Goal: Find specific page/section: Find specific page/section

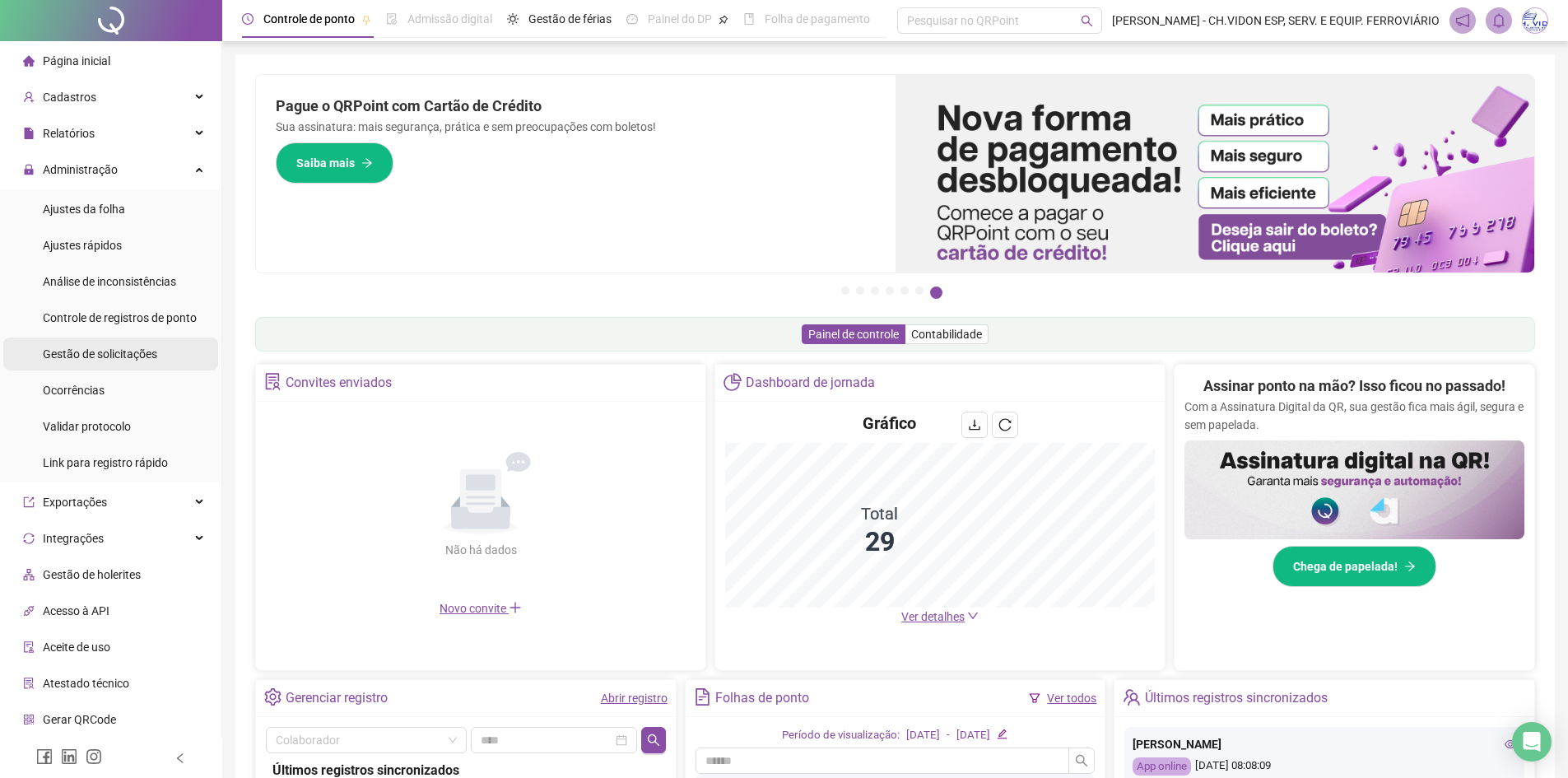
click at [145, 341] on div "Gestão de solicitações" at bounding box center [100, 353] width 114 height 33
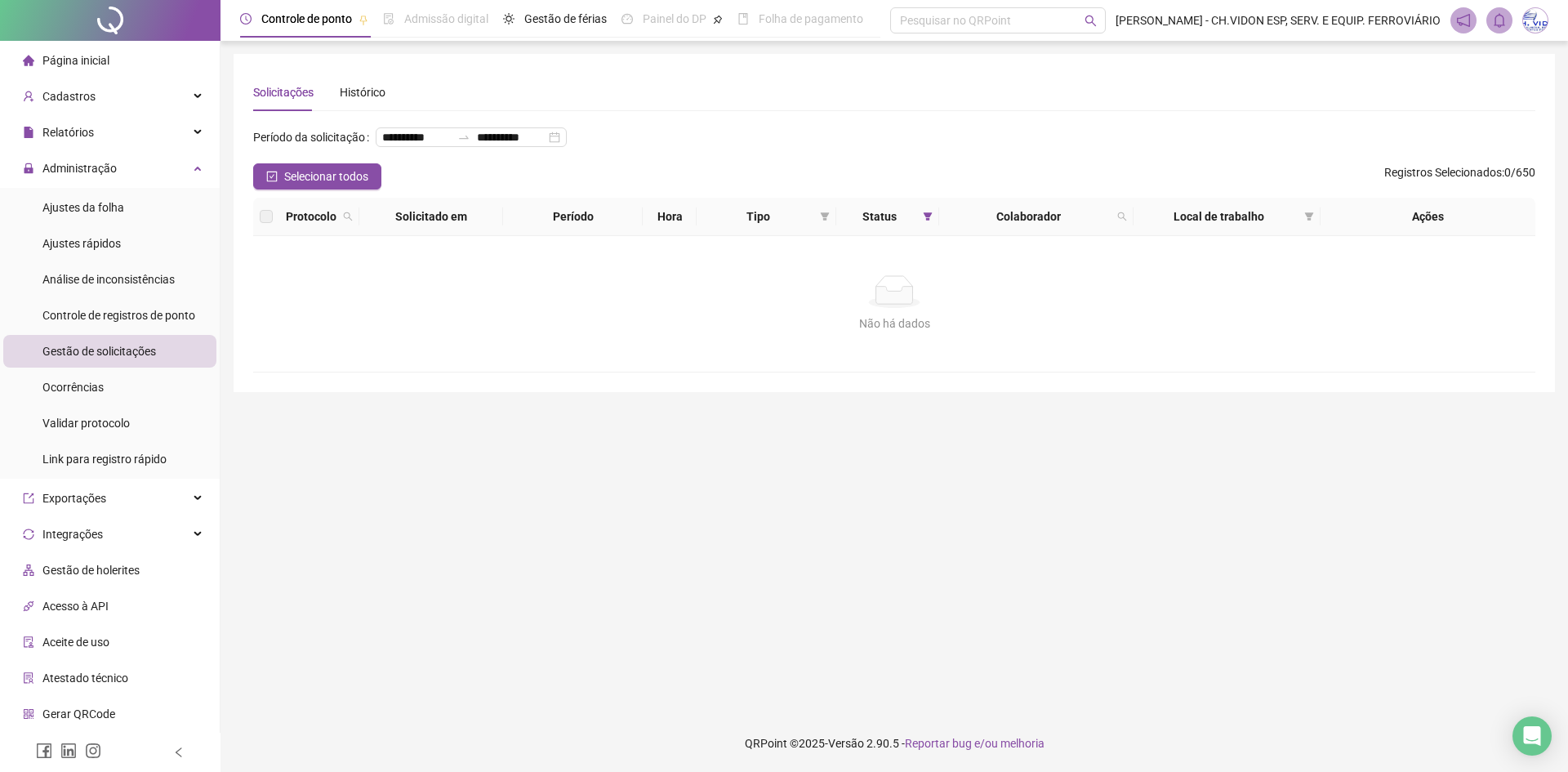
drag, startPoint x: 117, startPoint y: 29, endPoint x: 187, endPoint y: 54, distance: 74.3
click at [117, 29] on div at bounding box center [110, 21] width 220 height 41
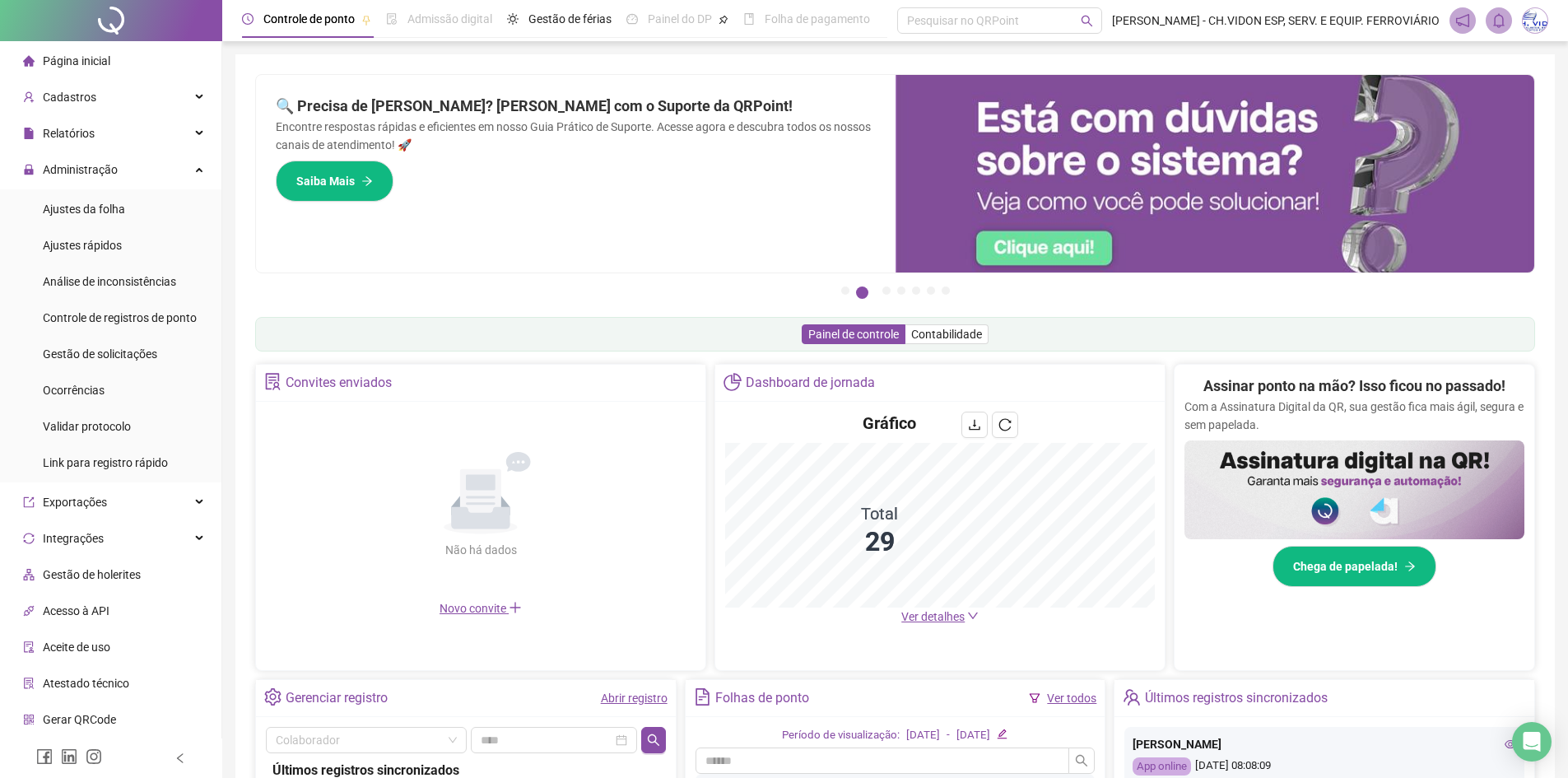
click at [110, 14] on div at bounding box center [111, 21] width 222 height 41
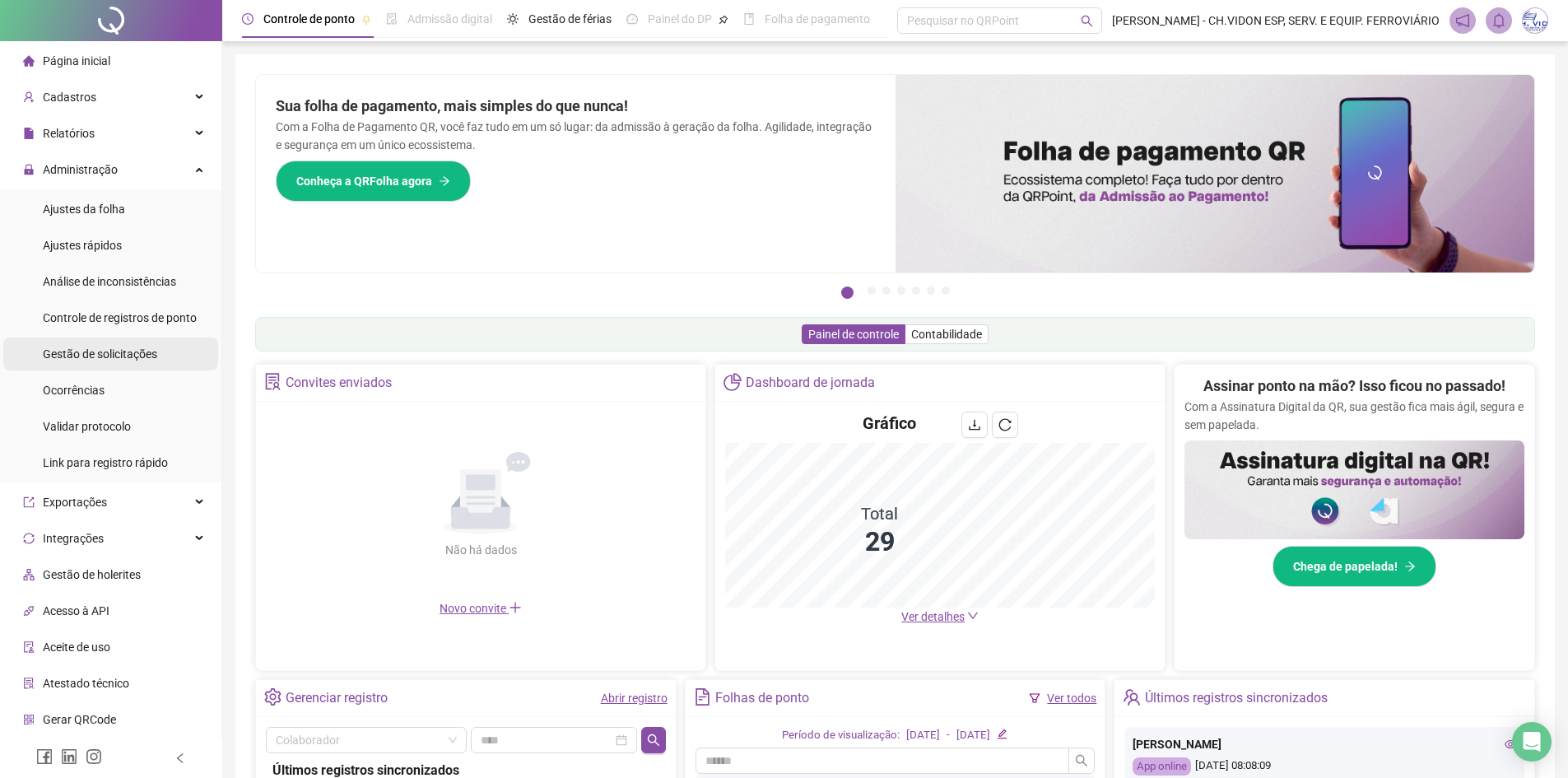
click at [157, 347] on li "Gestão de solicitações" at bounding box center [111, 353] width 215 height 33
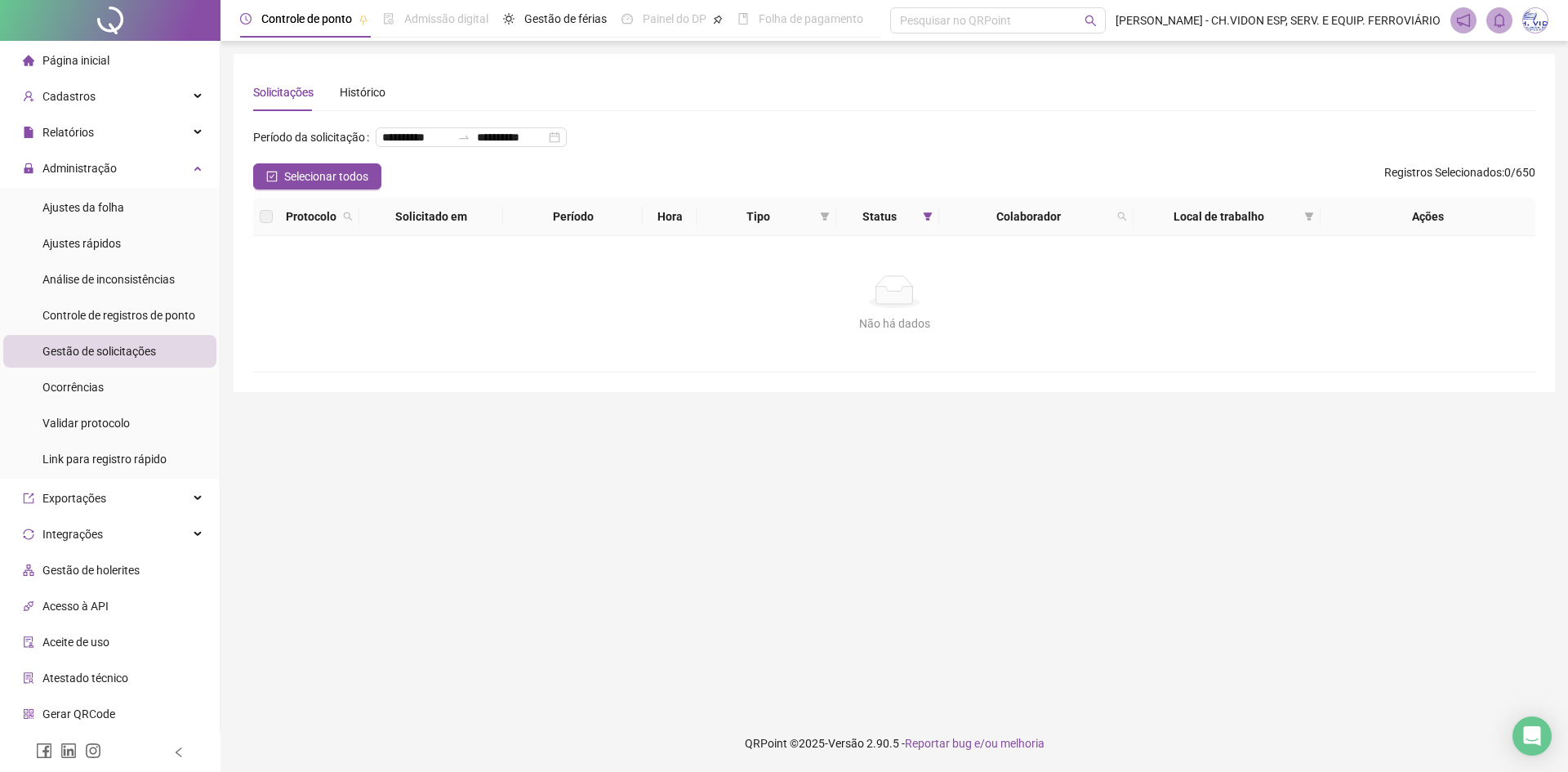
click at [112, 17] on div at bounding box center [110, 21] width 220 height 41
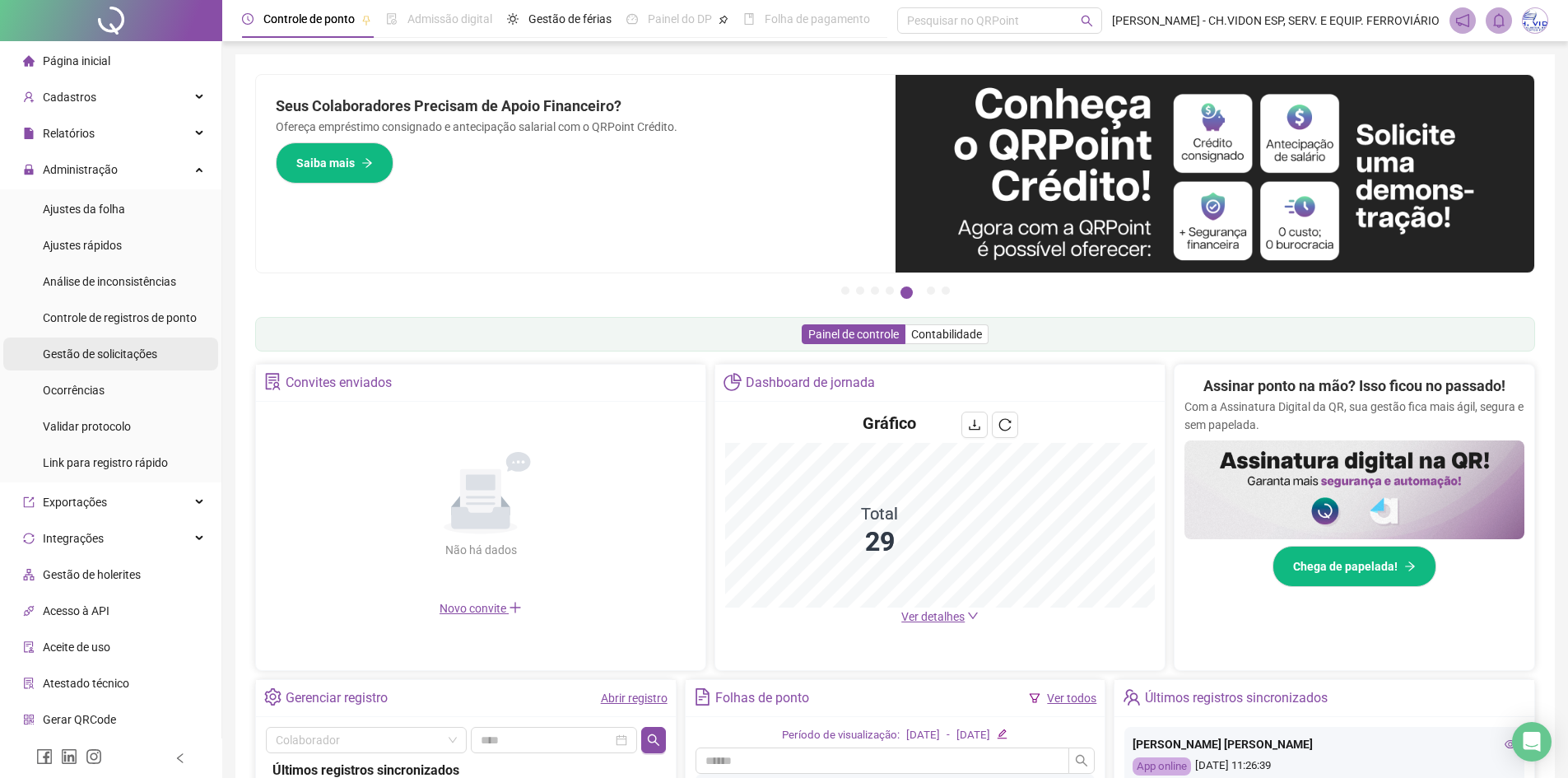
click at [139, 355] on span "Gestão de solicitações" at bounding box center [100, 353] width 114 height 13
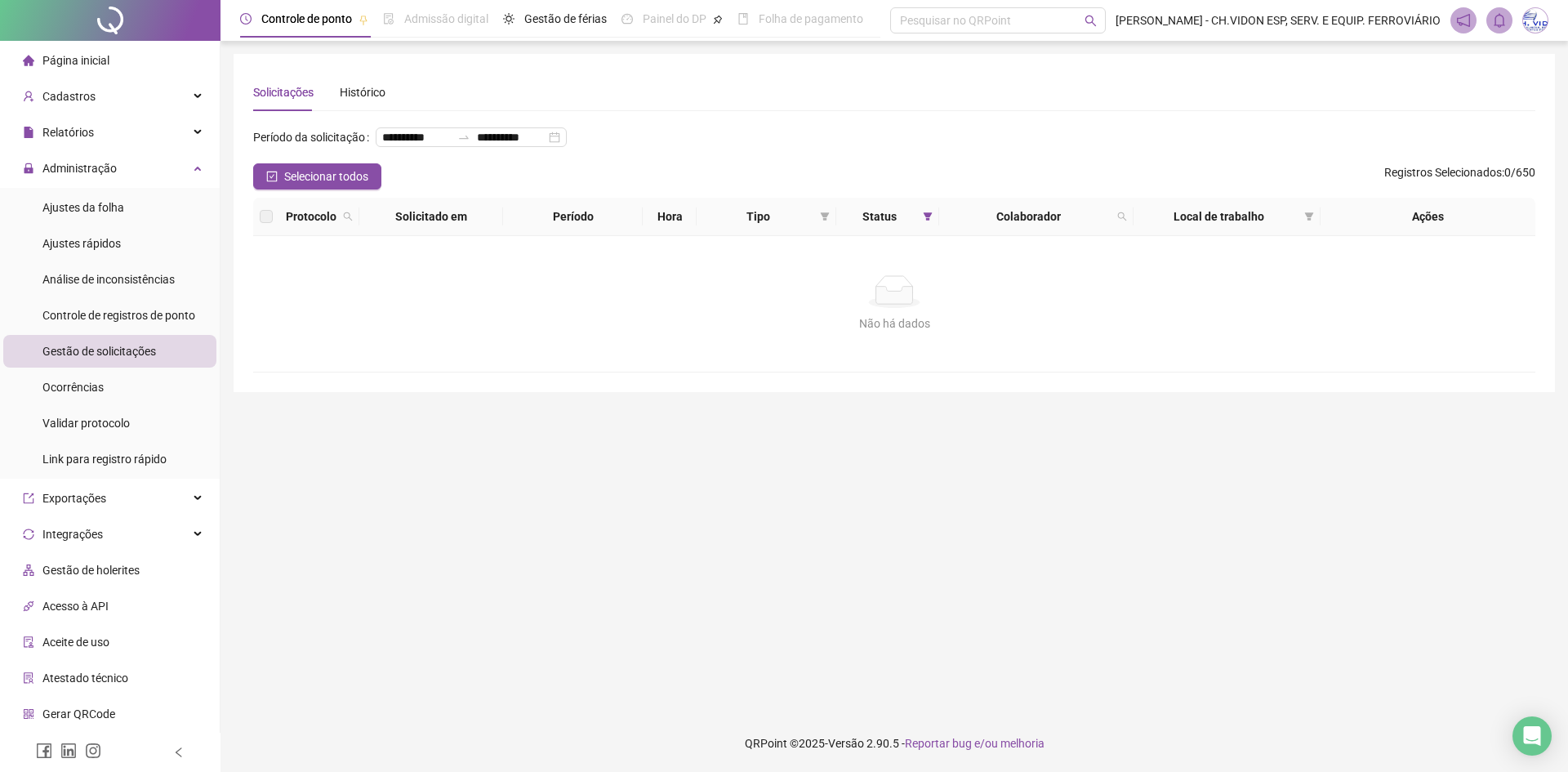
click at [100, 17] on div at bounding box center [110, 21] width 220 height 41
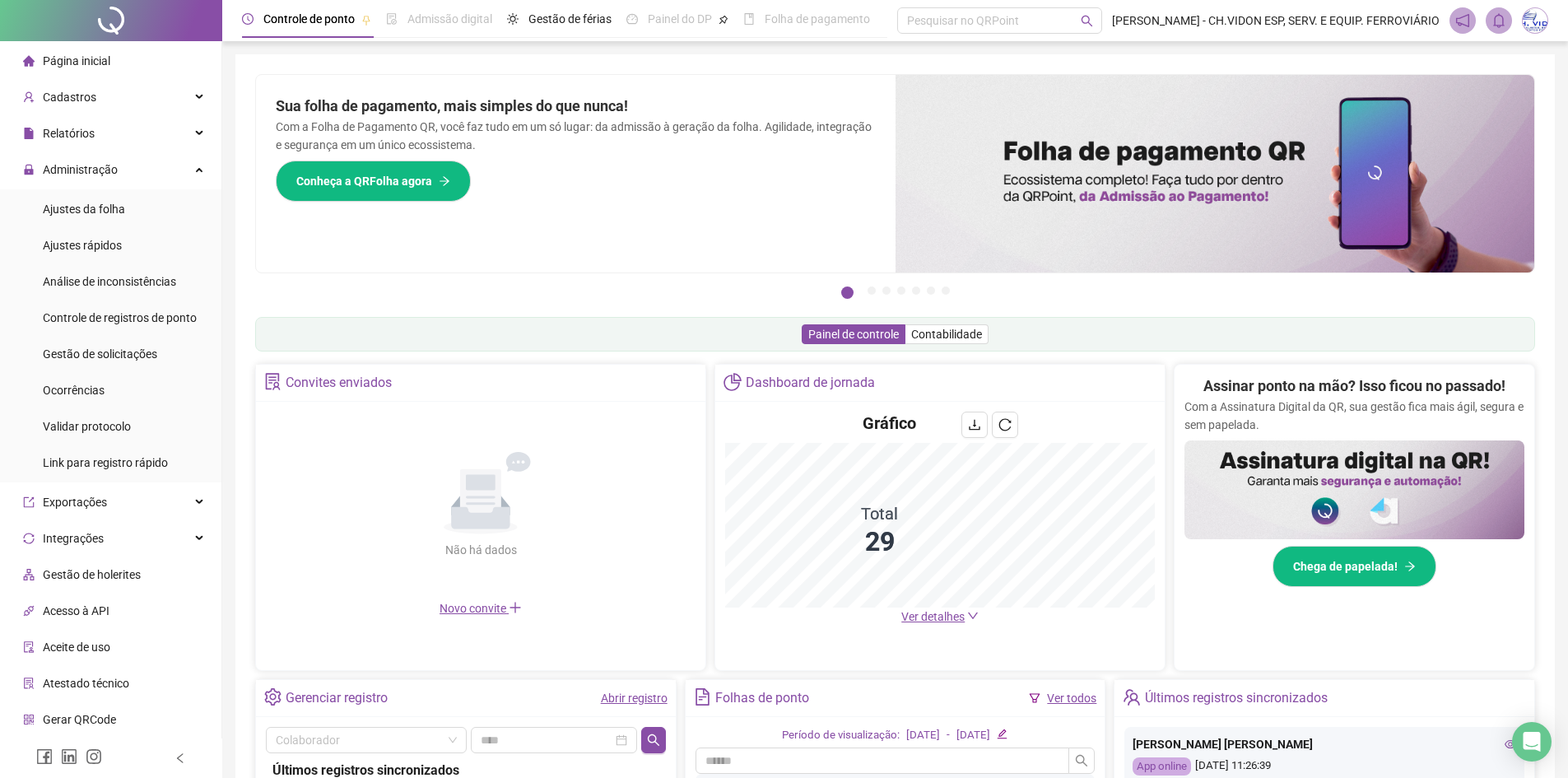
click at [93, 30] on div at bounding box center [111, 21] width 222 height 41
